Goal: Check status: Check status

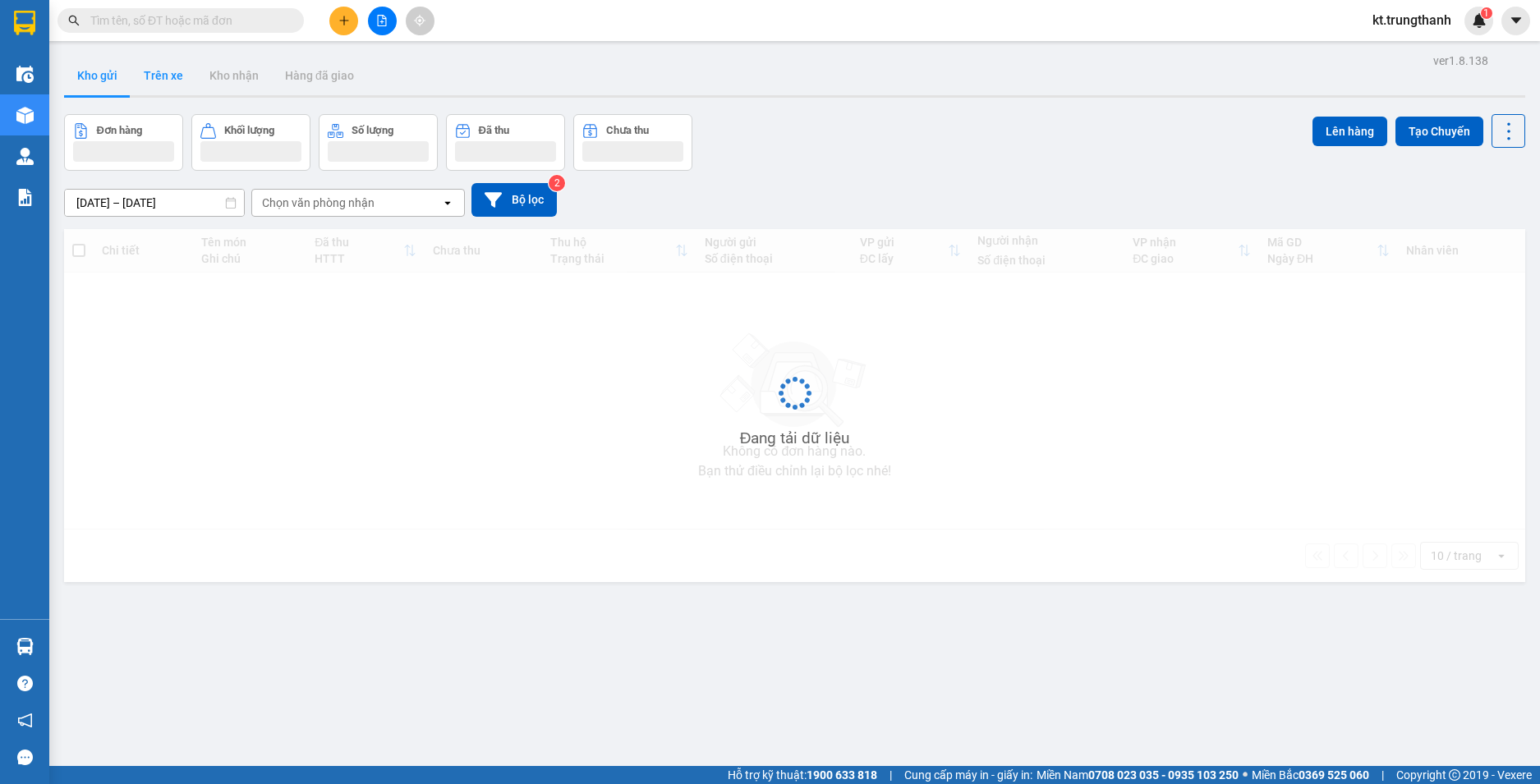
click at [169, 80] on button "Trên xe" at bounding box center [163, 75] width 65 height 39
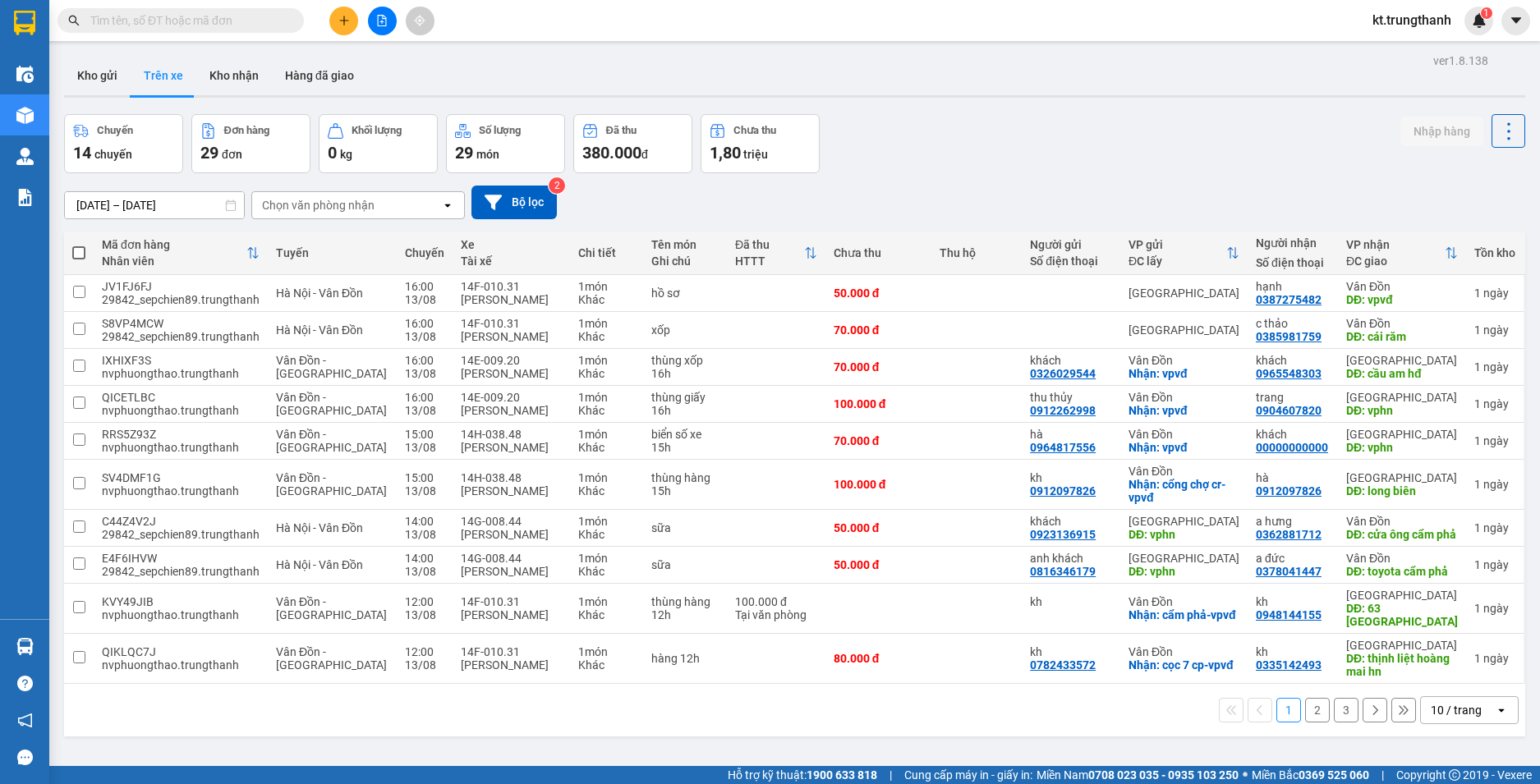
click at [157, 206] on input "[DATE] – [DATE]" at bounding box center [155, 205] width 179 height 26
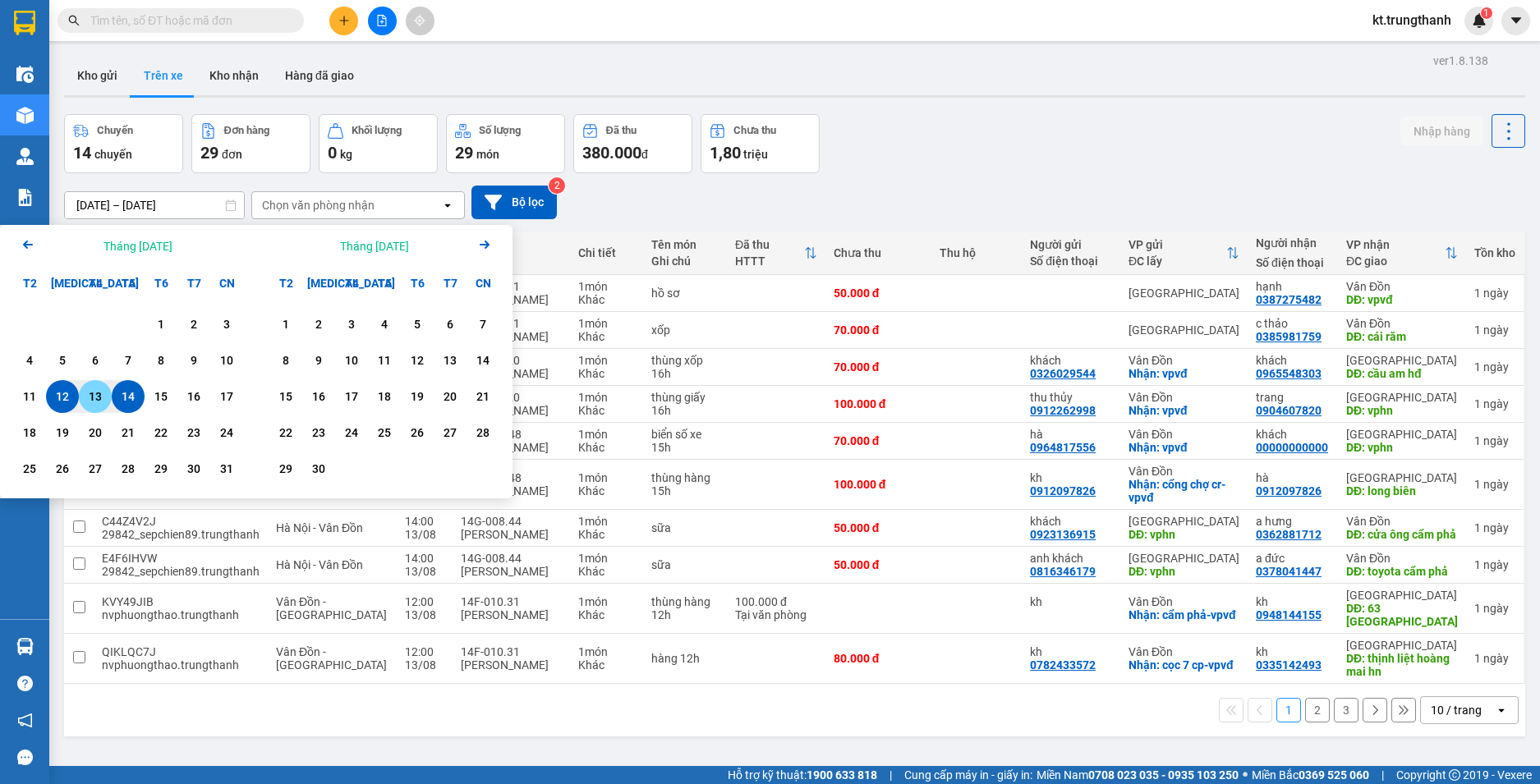
click at [83, 400] on div "13" at bounding box center [95, 396] width 33 height 33
type input "[DATE] – [DATE]"
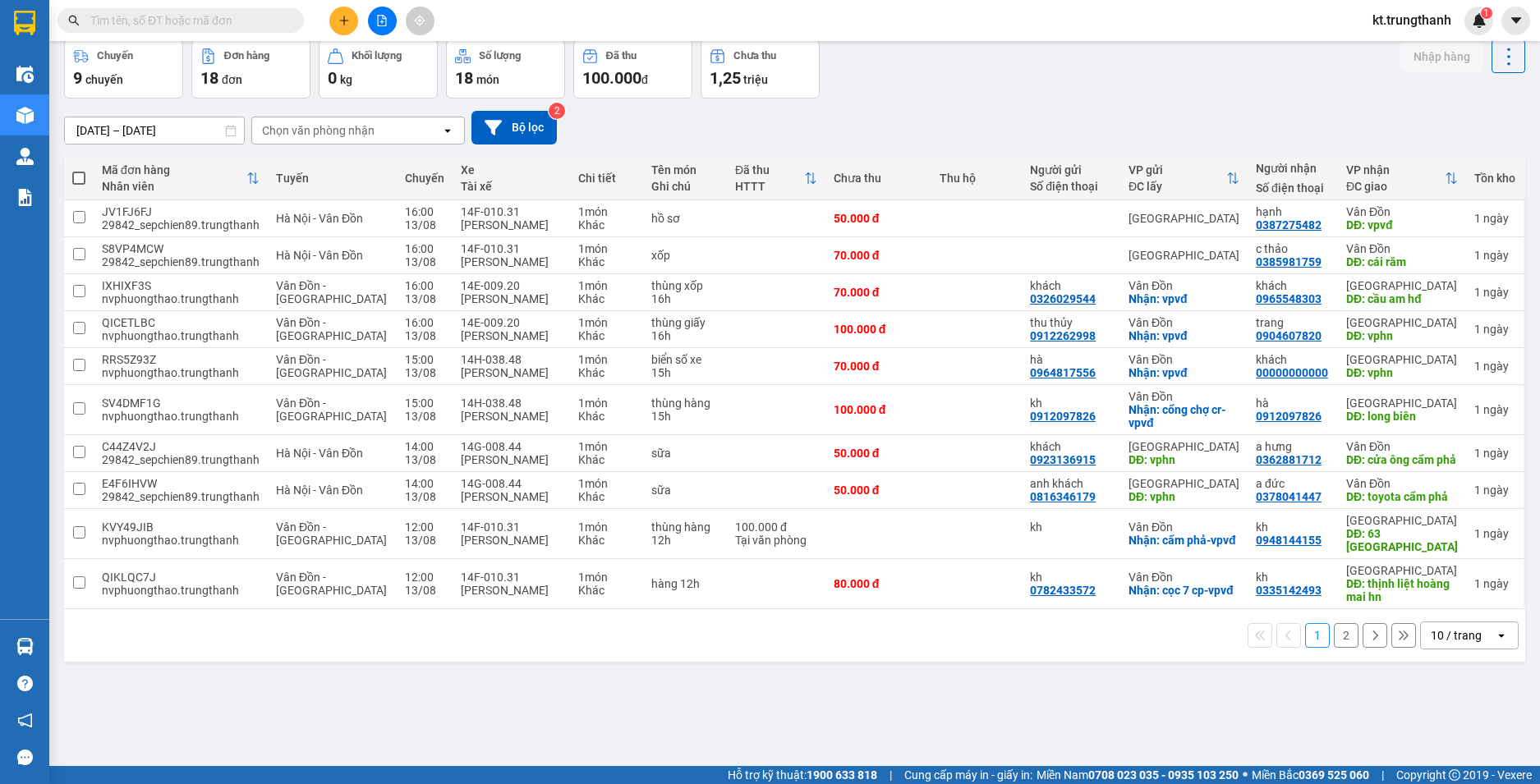
scroll to position [75, 0]
click at [1339, 647] on button "2" at bounding box center [1345, 634] width 24 height 24
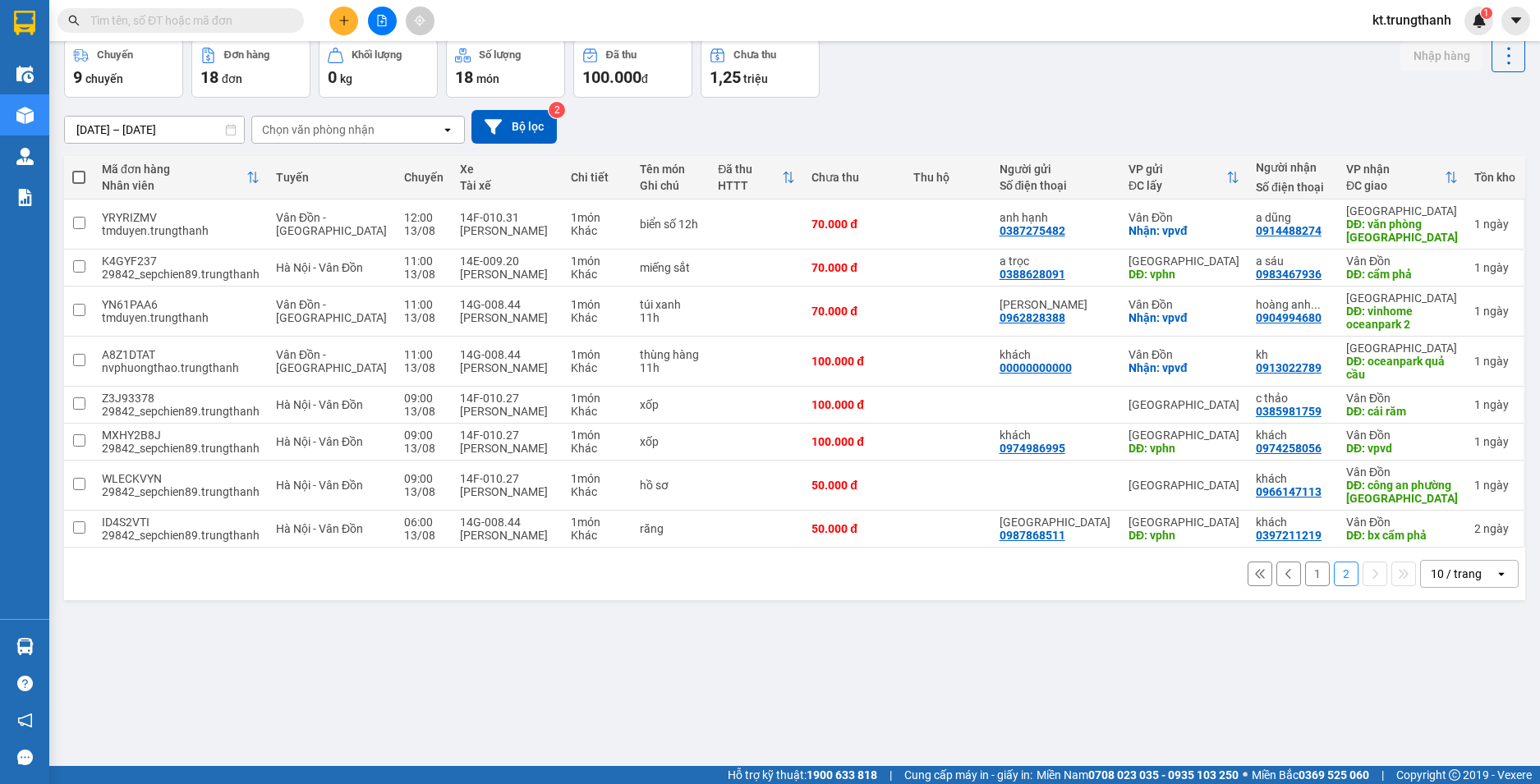
click at [1305, 577] on button "1" at bounding box center [1317, 573] width 24 height 24
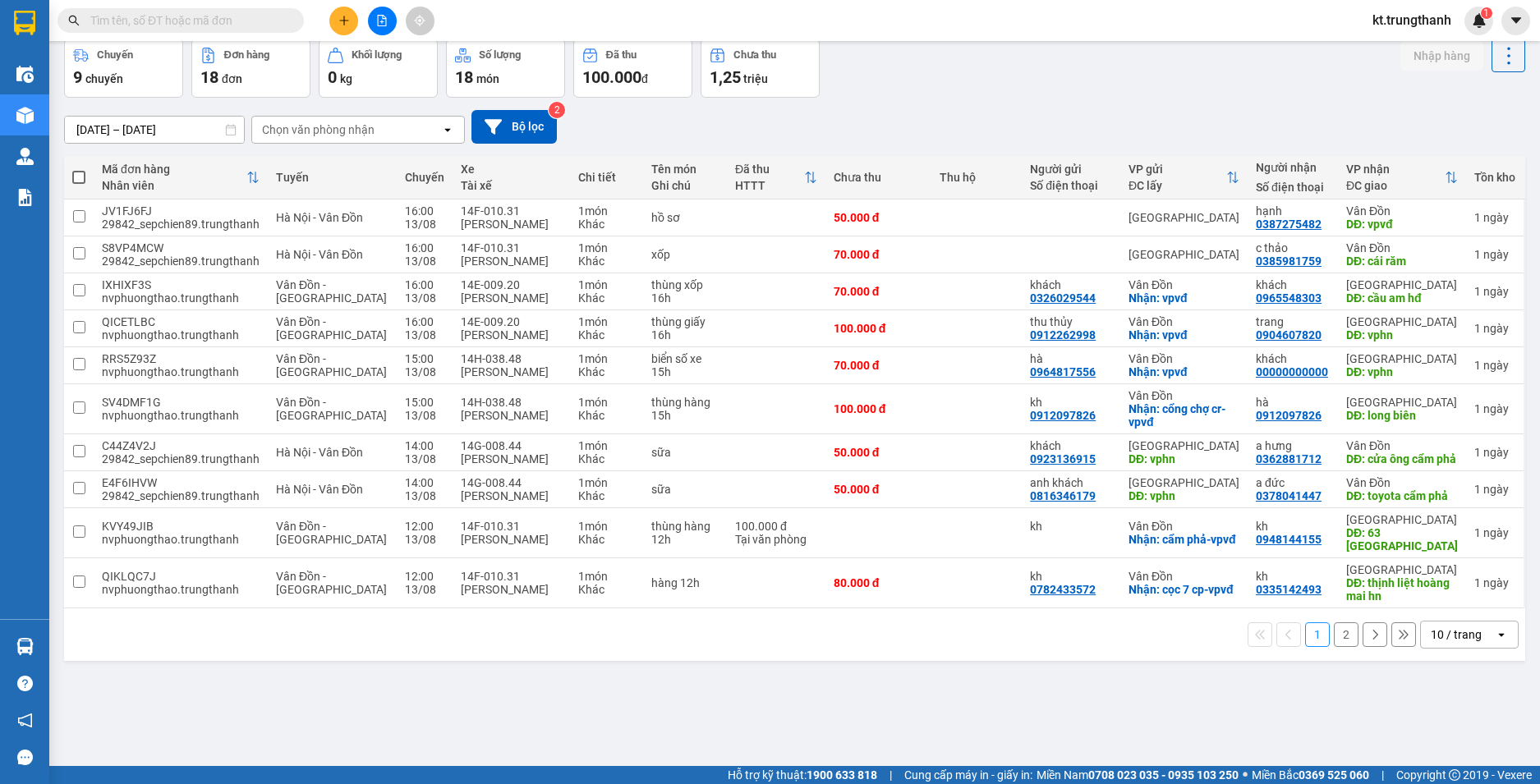
click at [1333, 647] on button "2" at bounding box center [1345, 634] width 24 height 24
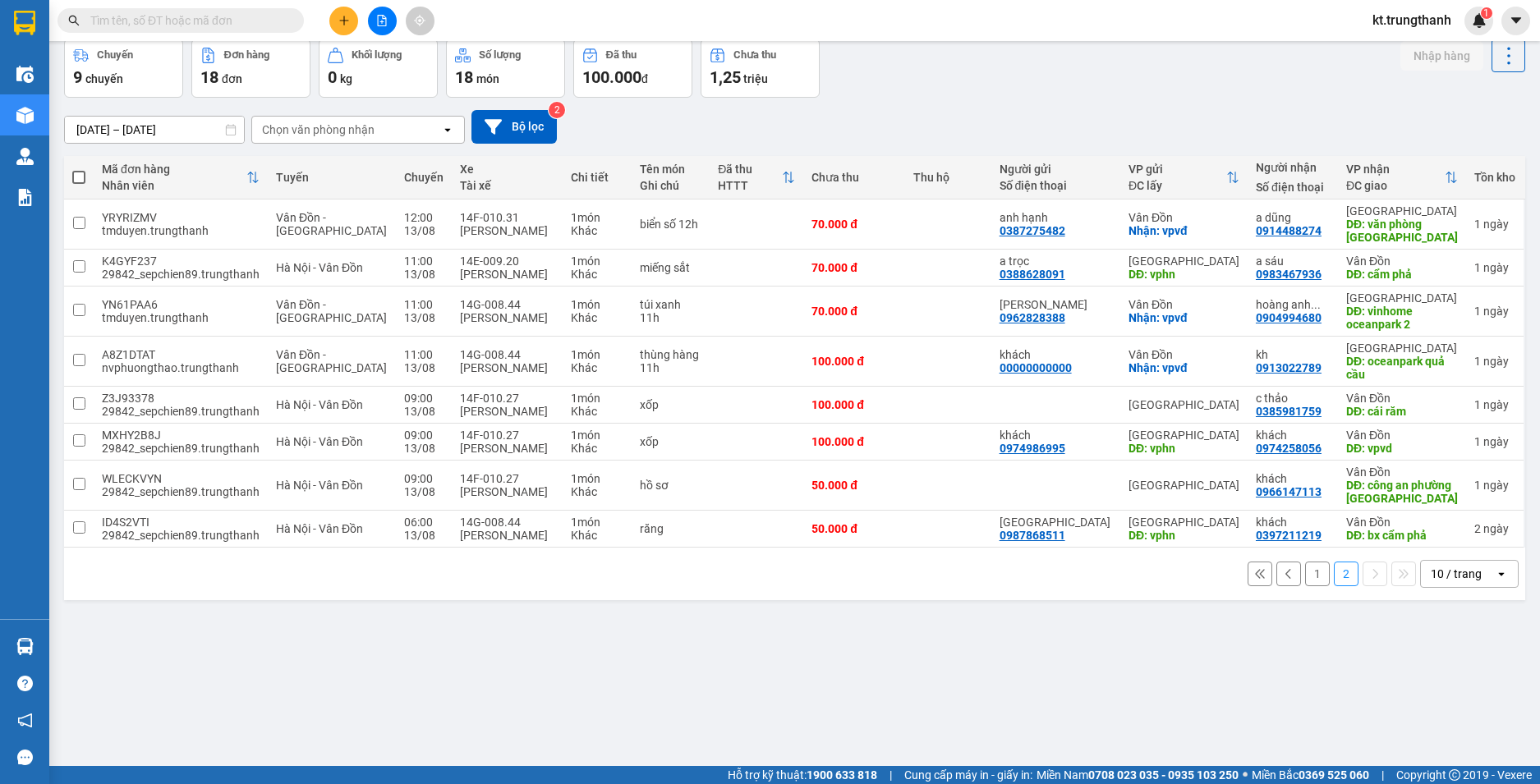
click at [1305, 576] on button "1" at bounding box center [1317, 573] width 24 height 24
